Goal: Task Accomplishment & Management: Use online tool/utility

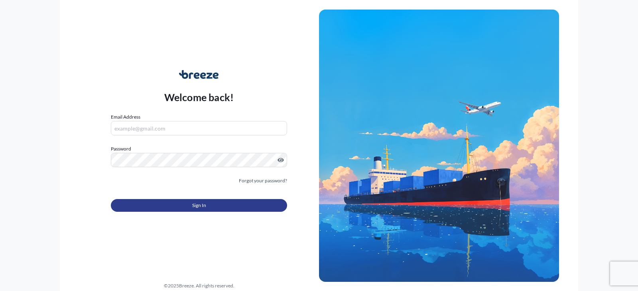
type input "[PERSON_NAME][EMAIL_ADDRESS][DOMAIN_NAME]"
click at [205, 209] on span "Sign In" at bounding box center [199, 206] width 14 height 8
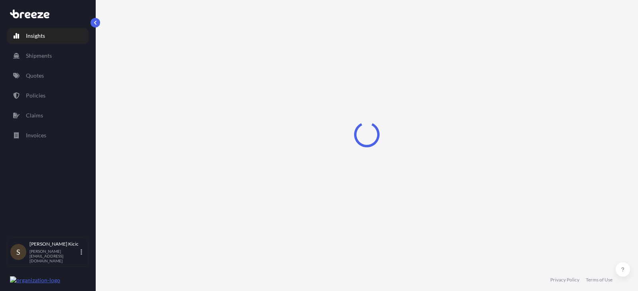
select select "2025"
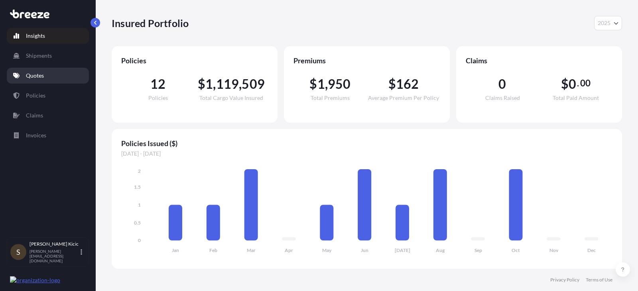
click at [34, 73] on p "Quotes" at bounding box center [35, 76] width 18 height 8
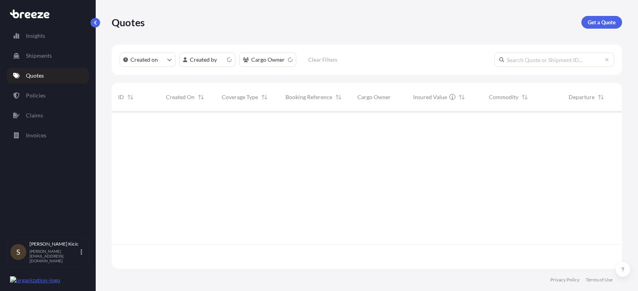
scroll to position [156, 504]
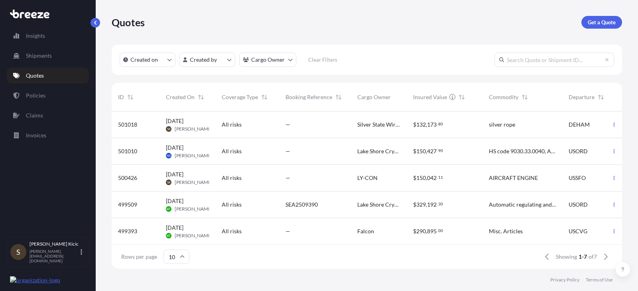
click at [181, 125] on span "[DATE]" at bounding box center [175, 121] width 18 height 8
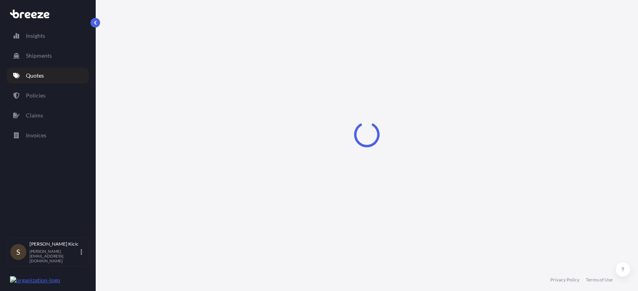
select select "Road"
select select "Sea"
select select "Road"
select select "2"
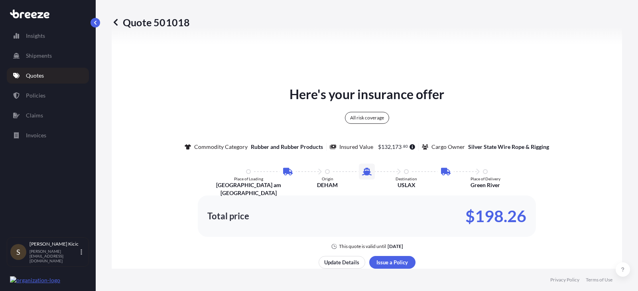
scroll to position [439, 0]
click at [372, 119] on div "All risk coverage" at bounding box center [367, 118] width 44 height 12
click at [118, 22] on icon at bounding box center [116, 22] width 8 height 8
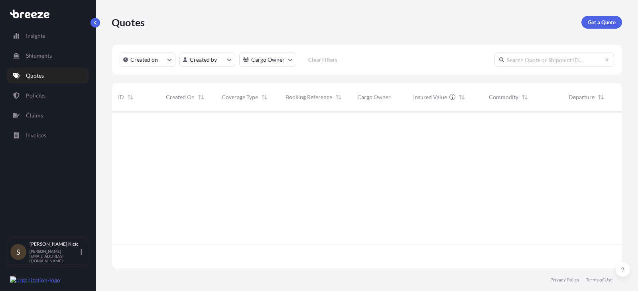
scroll to position [156, 504]
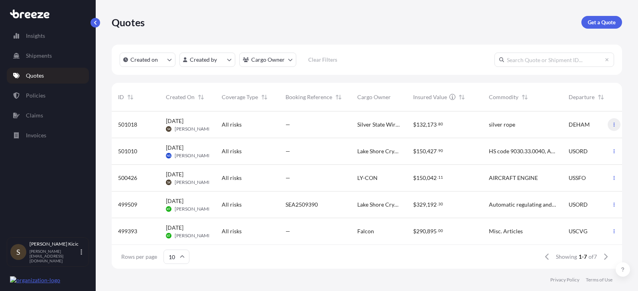
click at [612, 126] on icon "button" at bounding box center [614, 124] width 5 height 5
click at [571, 125] on p "Edit quote" at bounding box center [570, 126] width 26 height 8
select select "Road"
select select "Sea"
select select "Road"
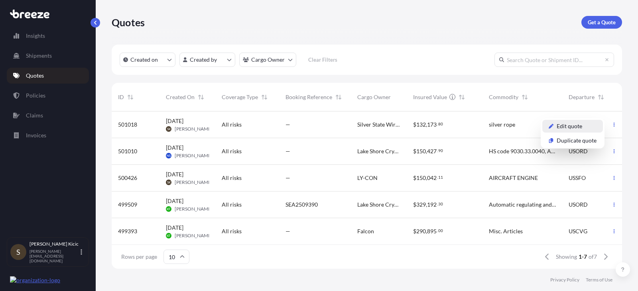
select select "2"
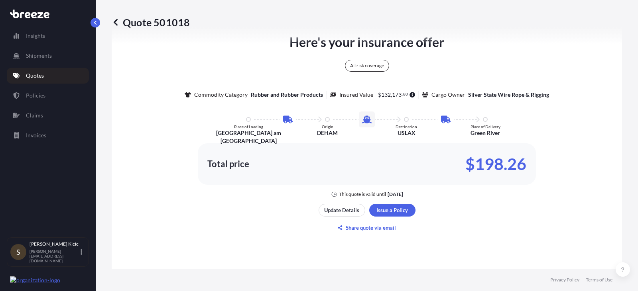
scroll to position [478, 0]
